Goal: Navigation & Orientation: Find specific page/section

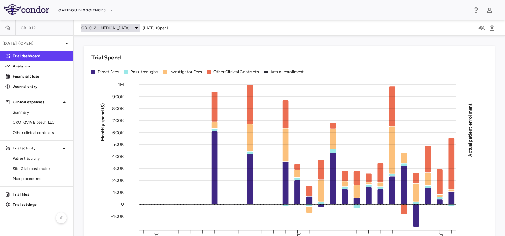
click at [98, 24] on div "CB-012 [MEDICAL_DATA]" at bounding box center [110, 28] width 59 height 8
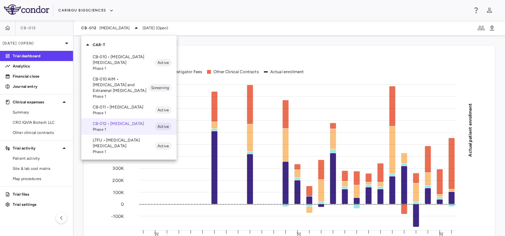
click at [107, 62] on p "CB-010 • [MEDICAL_DATA] [MEDICAL_DATA]" at bounding box center [124, 59] width 62 height 11
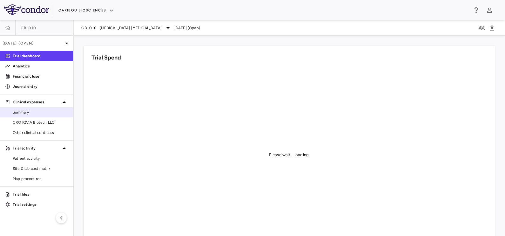
drag, startPoint x: 22, startPoint y: 118, endPoint x: 25, endPoint y: 113, distance: 6.0
click at [22, 118] on link "CRO IQVIA Biotech LLC" at bounding box center [36, 122] width 73 height 10
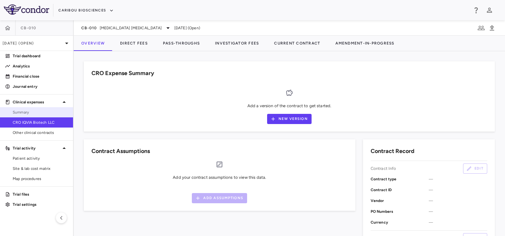
click at [26, 111] on span "Summary" at bounding box center [40, 112] width 55 height 6
